Goal: Information Seeking & Learning: Check status

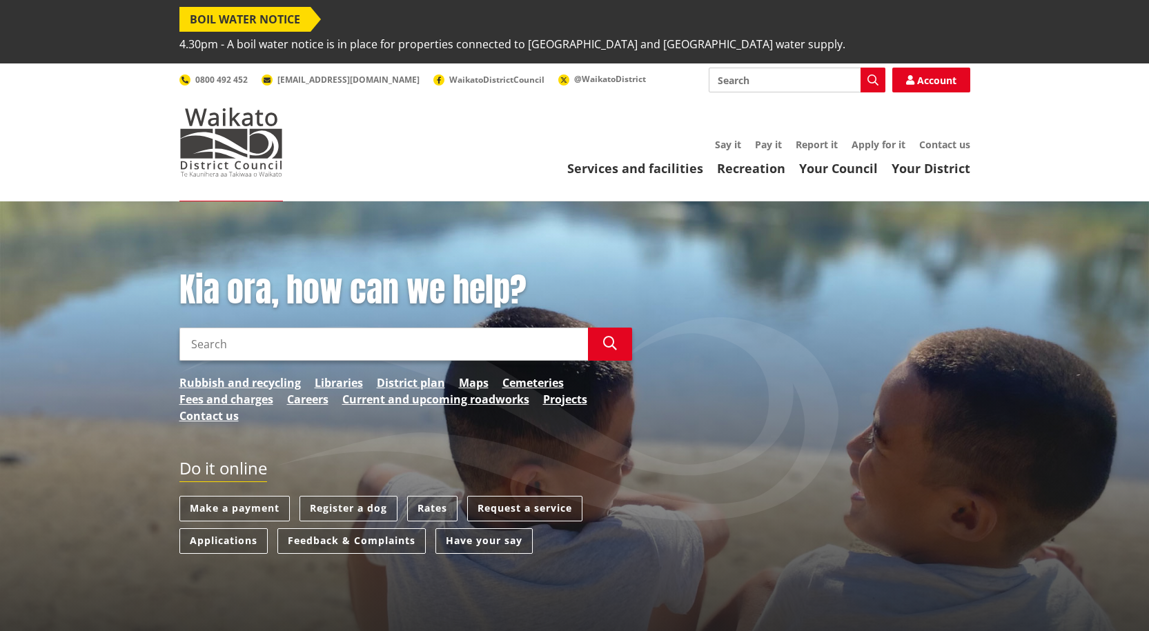
click at [217, 328] on input "Search" at bounding box center [383, 344] width 409 height 33
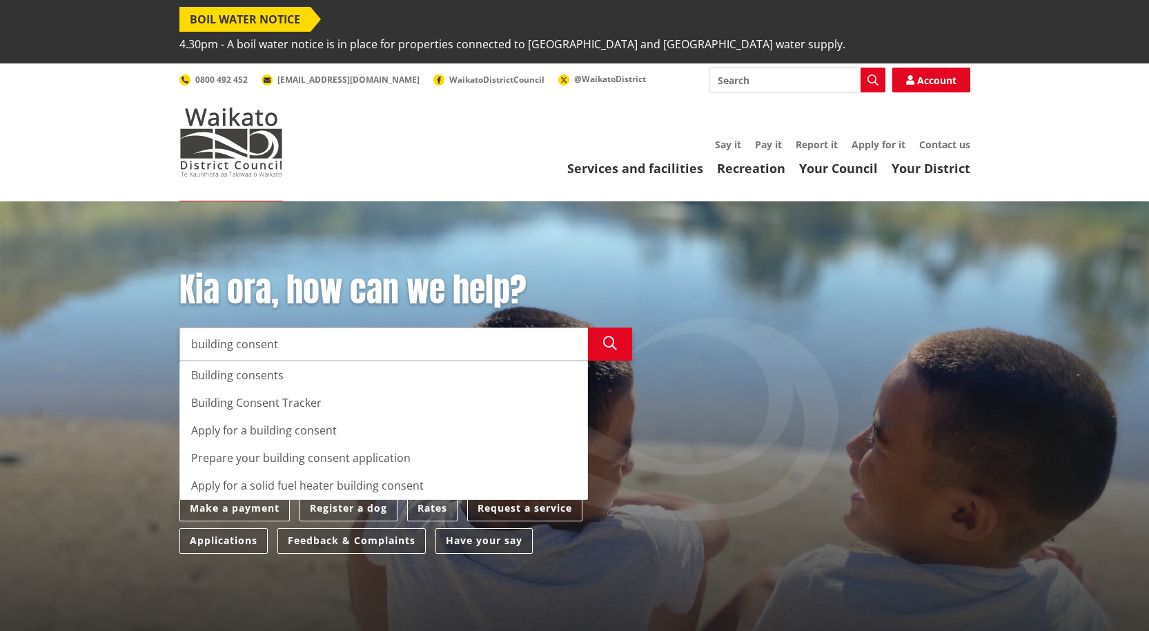
type input "building consent"
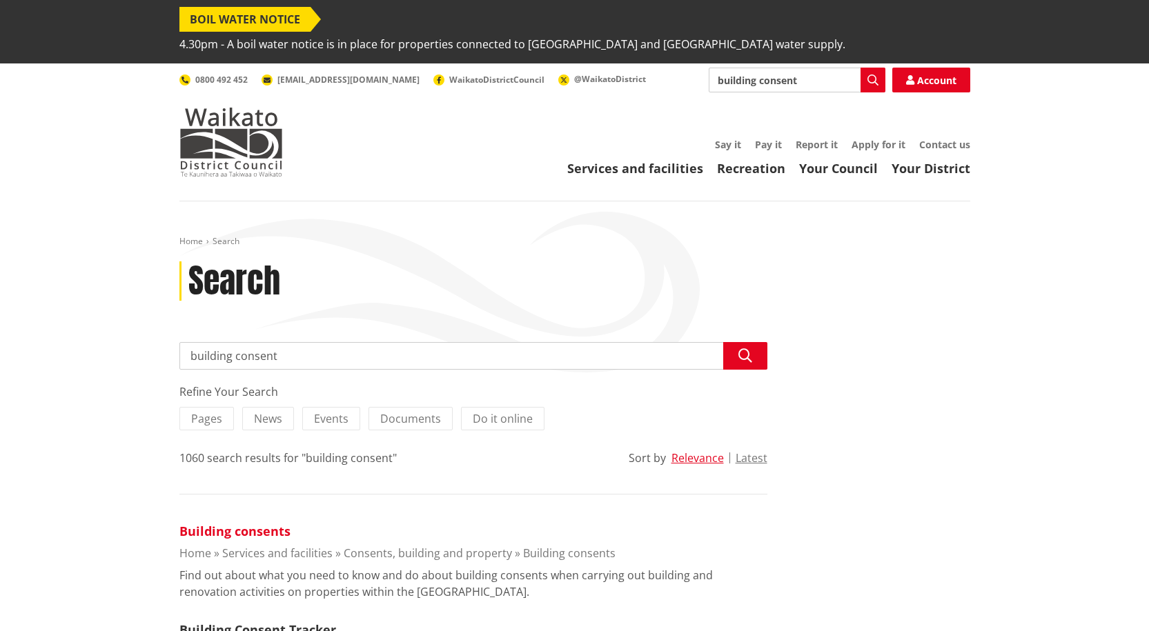
click at [267, 523] on link "Building consents" at bounding box center [234, 531] width 111 height 17
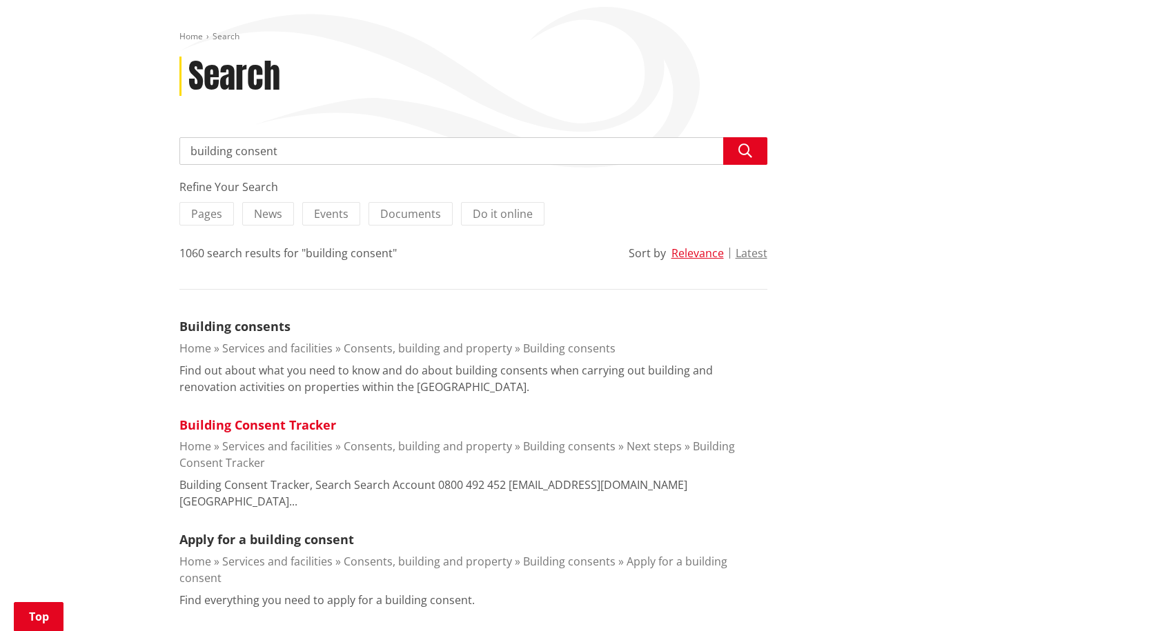
scroll to position [206, 0]
click at [294, 416] on link "Building Consent Tracker" at bounding box center [257, 424] width 157 height 17
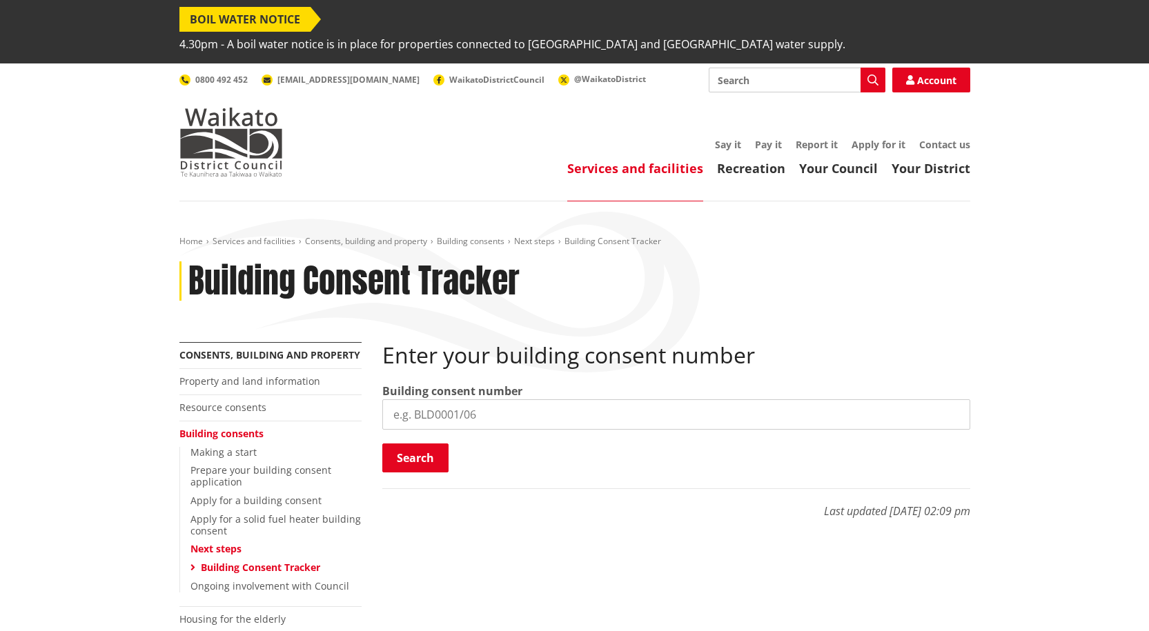
click at [551, 402] on input "search" at bounding box center [676, 415] width 588 height 30
type input "bld0356/26"
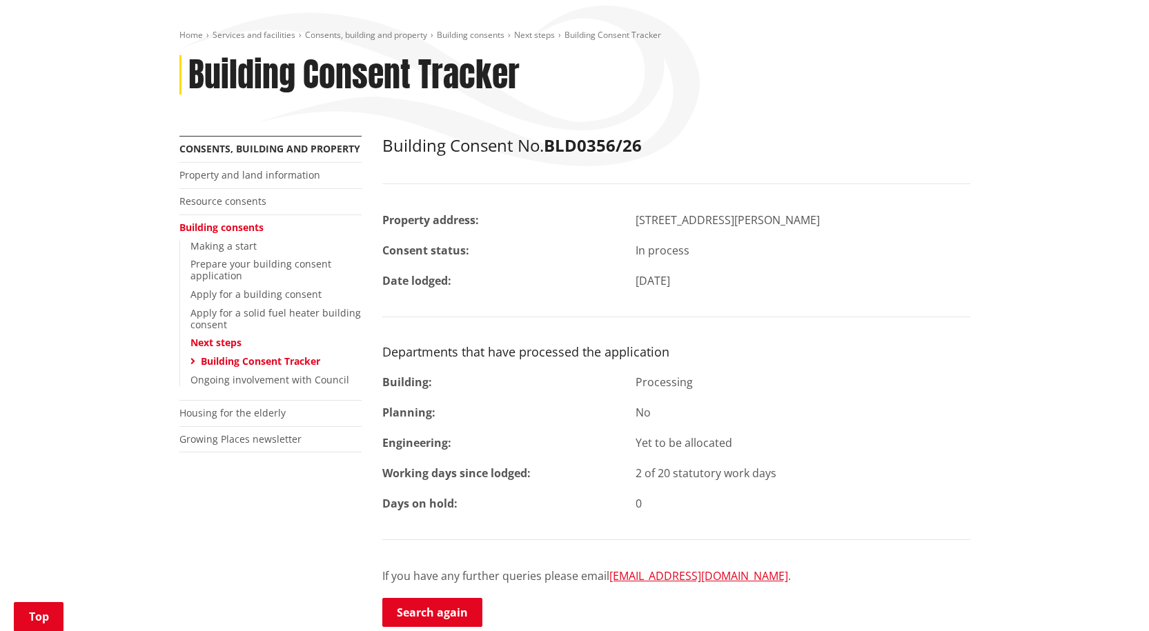
scroll to position [207, 0]
